Goal: Task Accomplishment & Management: Complete application form

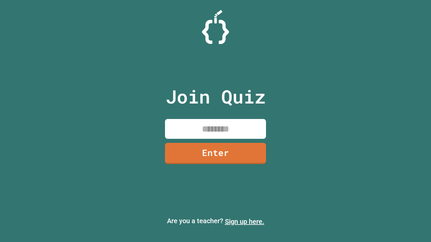
click at [244, 222] on link "Sign up here." at bounding box center [244, 222] width 39 height 8
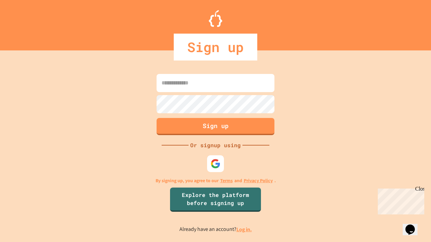
click at [244, 230] on link "Log in." at bounding box center [243, 229] width 15 height 7
